Goal: Information Seeking & Learning: Learn about a topic

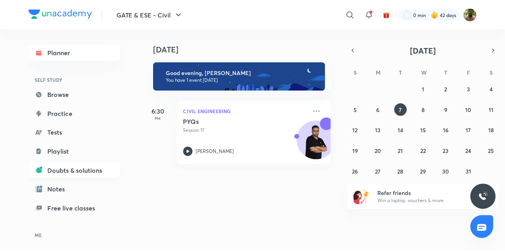
scroll to position [49, 0]
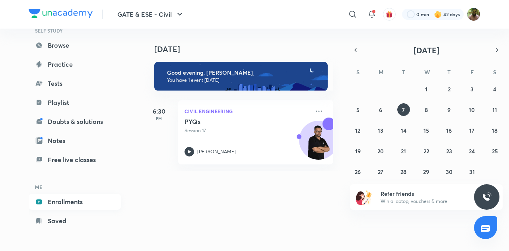
click at [54, 204] on link "Enrollments" at bounding box center [75, 202] width 92 height 16
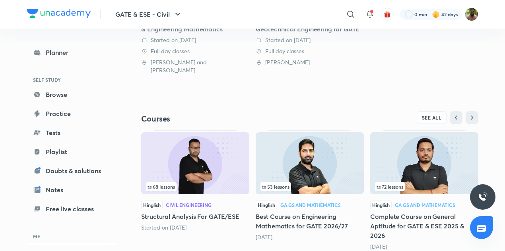
scroll to position [297, 0]
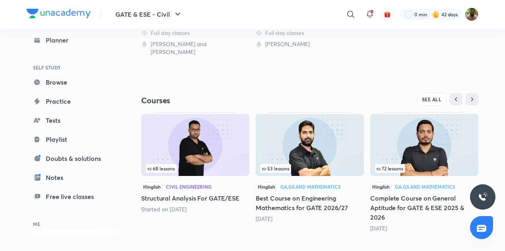
click at [316, 203] on h5 "Best Course on Engineering Mathematics for GATE 2026/27" at bounding box center [310, 203] width 108 height 19
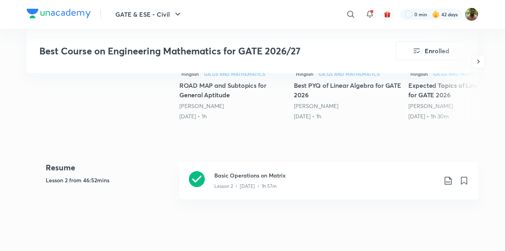
scroll to position [303, 0]
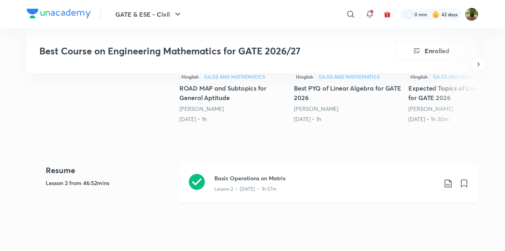
click at [258, 171] on div "Basic Operations on Matrix Lesson 2 • [DATE] • 1h 57m" at bounding box center [328, 184] width 299 height 38
